Goal: Task Accomplishment & Management: Use online tool/utility

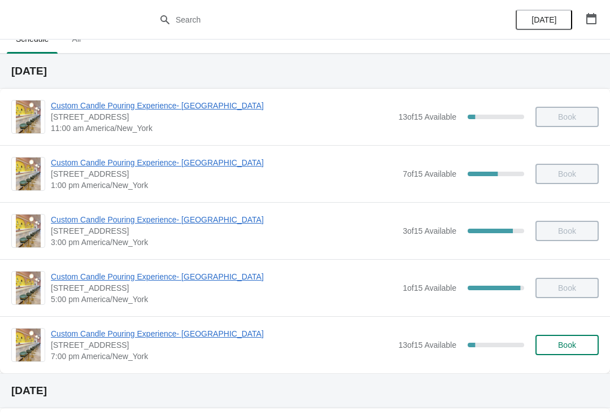
scroll to position [13, 0]
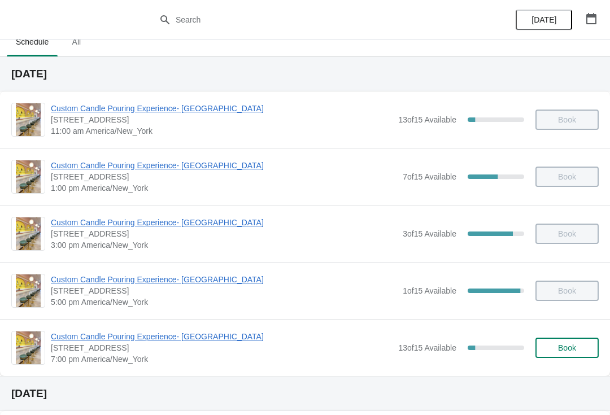
click at [475, 339] on div "13 of 15 Available 13.333333333333334 %" at bounding box center [461, 348] width 126 height 20
click at [171, 339] on span "Custom Candle Pouring Experience- [GEOGRAPHIC_DATA]" at bounding box center [222, 336] width 342 height 11
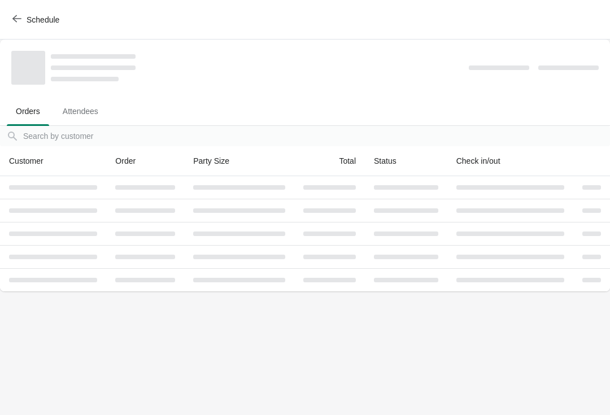
scroll to position [0, 0]
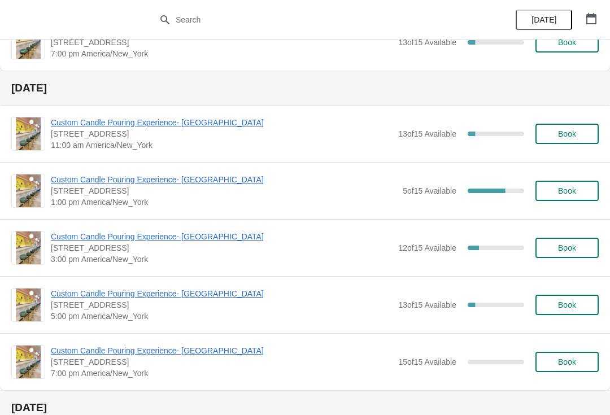
scroll to position [318, 0]
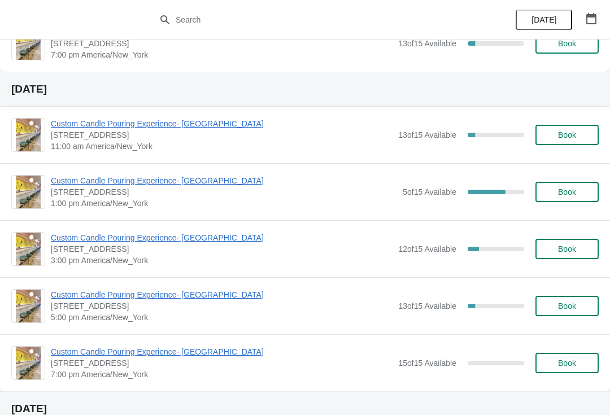
click at [67, 186] on span "Custom Candle Pouring Experience- [GEOGRAPHIC_DATA]" at bounding box center [224, 180] width 346 height 11
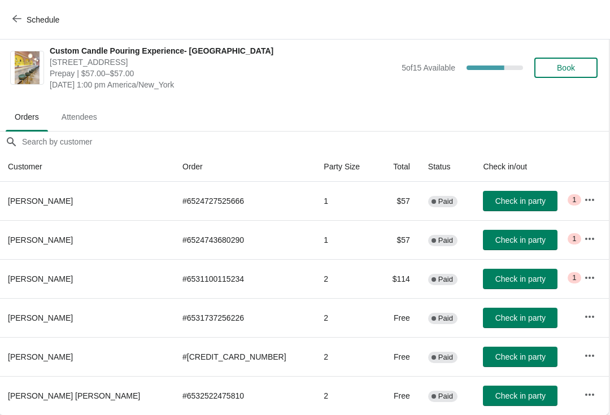
scroll to position [6, 1]
click at [23, 19] on span "Schedule" at bounding box center [37, 19] width 45 height 11
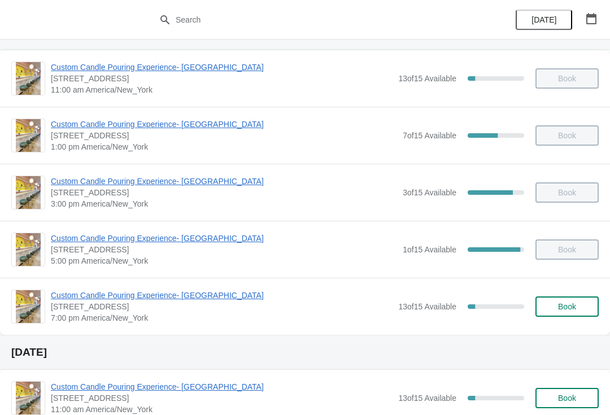
scroll to position [53, 0]
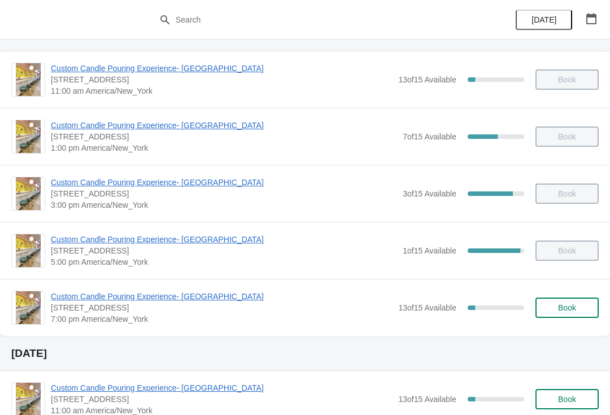
click at [80, 241] on span "Custom Candle Pouring Experience- [GEOGRAPHIC_DATA]" at bounding box center [224, 239] width 346 height 11
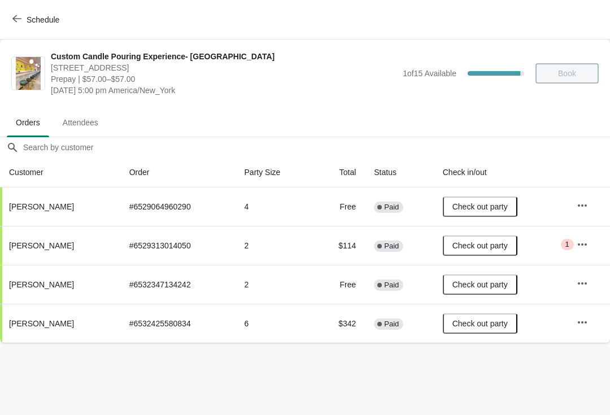
click at [28, 21] on span "Schedule" at bounding box center [43, 19] width 33 height 9
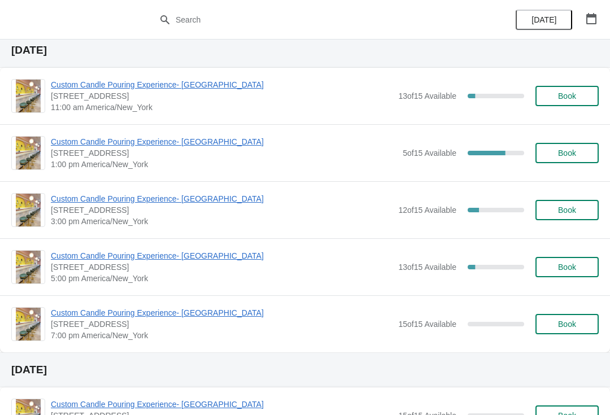
scroll to position [355, 0]
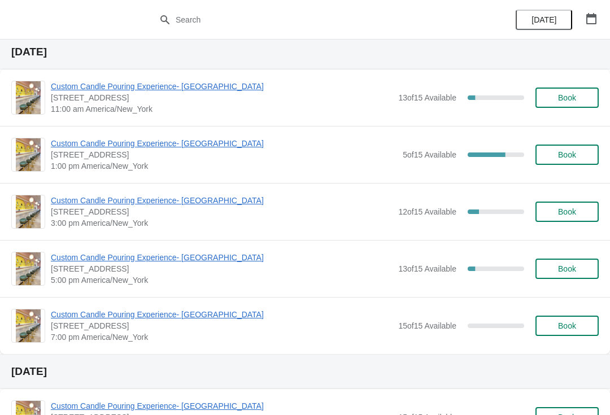
click at [81, 146] on span "Custom Candle Pouring Experience- [GEOGRAPHIC_DATA]" at bounding box center [224, 143] width 346 height 11
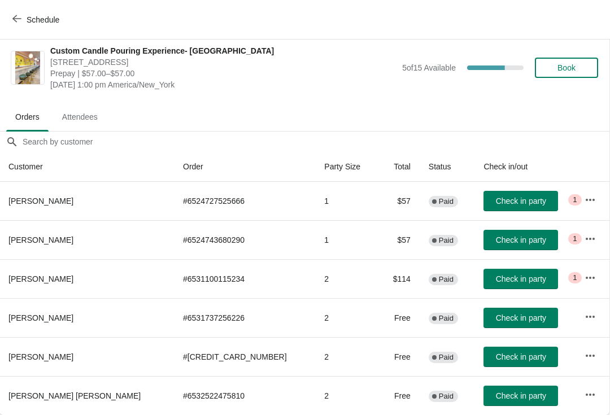
scroll to position [6, 1]
click at [15, 10] on button "Schedule" at bounding box center [37, 20] width 63 height 20
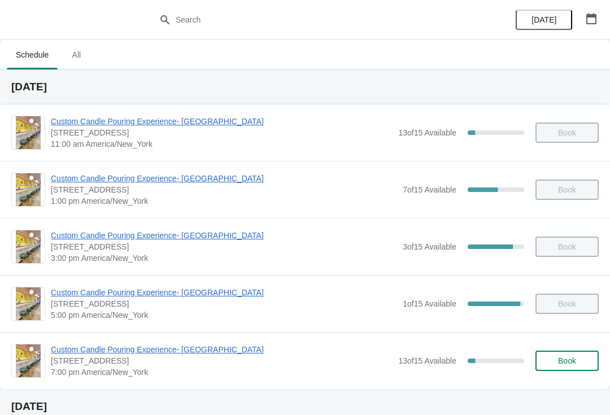
scroll to position [0, 0]
click at [196, 222] on div "Custom Candle Pouring Experience- Delray Beach 415 East Atlantic Avenue, Delray…" at bounding box center [305, 246] width 610 height 57
click at [213, 237] on span "Custom Candle Pouring Experience- [GEOGRAPHIC_DATA]" at bounding box center [224, 235] width 346 height 11
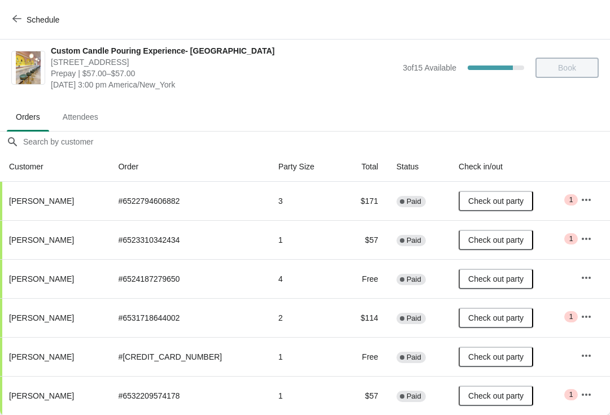
scroll to position [6, 0]
click at [23, 25] on button "Schedule" at bounding box center [37, 20] width 63 height 20
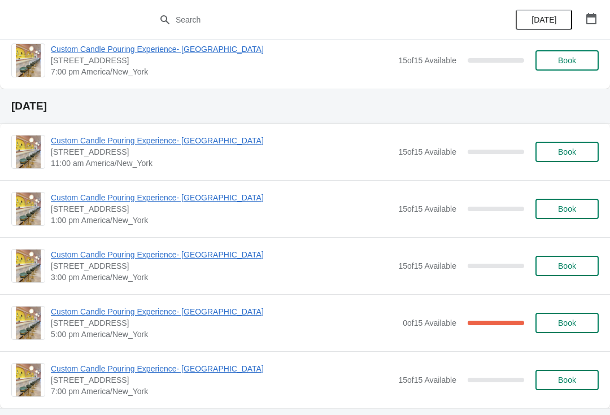
scroll to position [1323, 0]
